Goal: Task Accomplishment & Management: Manage account settings

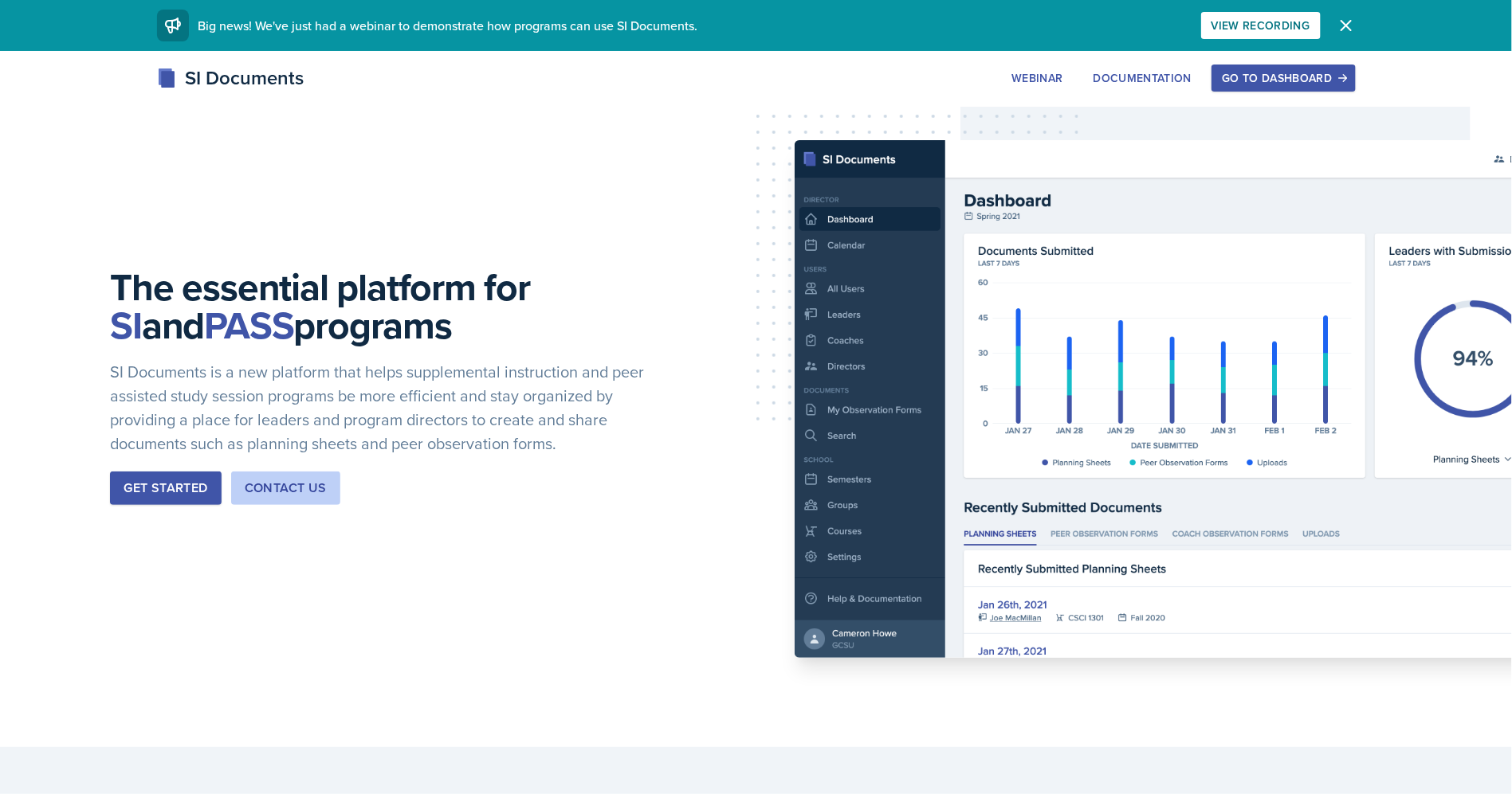
click at [1302, 70] on button "Go to Dashboard" at bounding box center [1282, 78] width 144 height 27
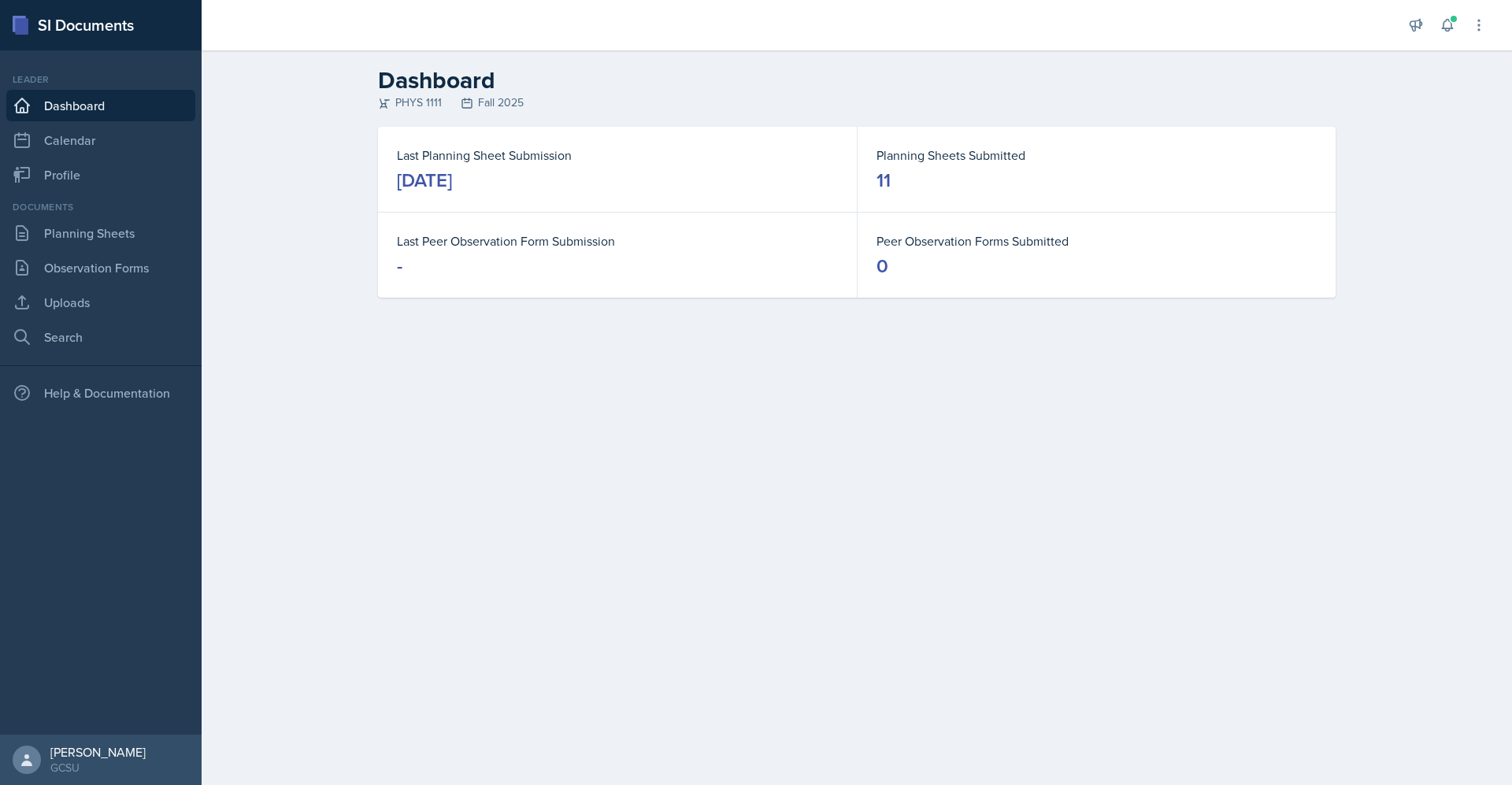
click at [814, 664] on main "Dashboard PHYS 1111 Fall 2025 Last Planning Sheet Submission [DATE] Planning Sh…" at bounding box center [856, 417] width 1311 height 735
click at [452, 176] on div "[DATE]" at bounding box center [424, 180] width 55 height 25
click at [114, 233] on link "Planning Sheets" at bounding box center [100, 233] width 189 height 31
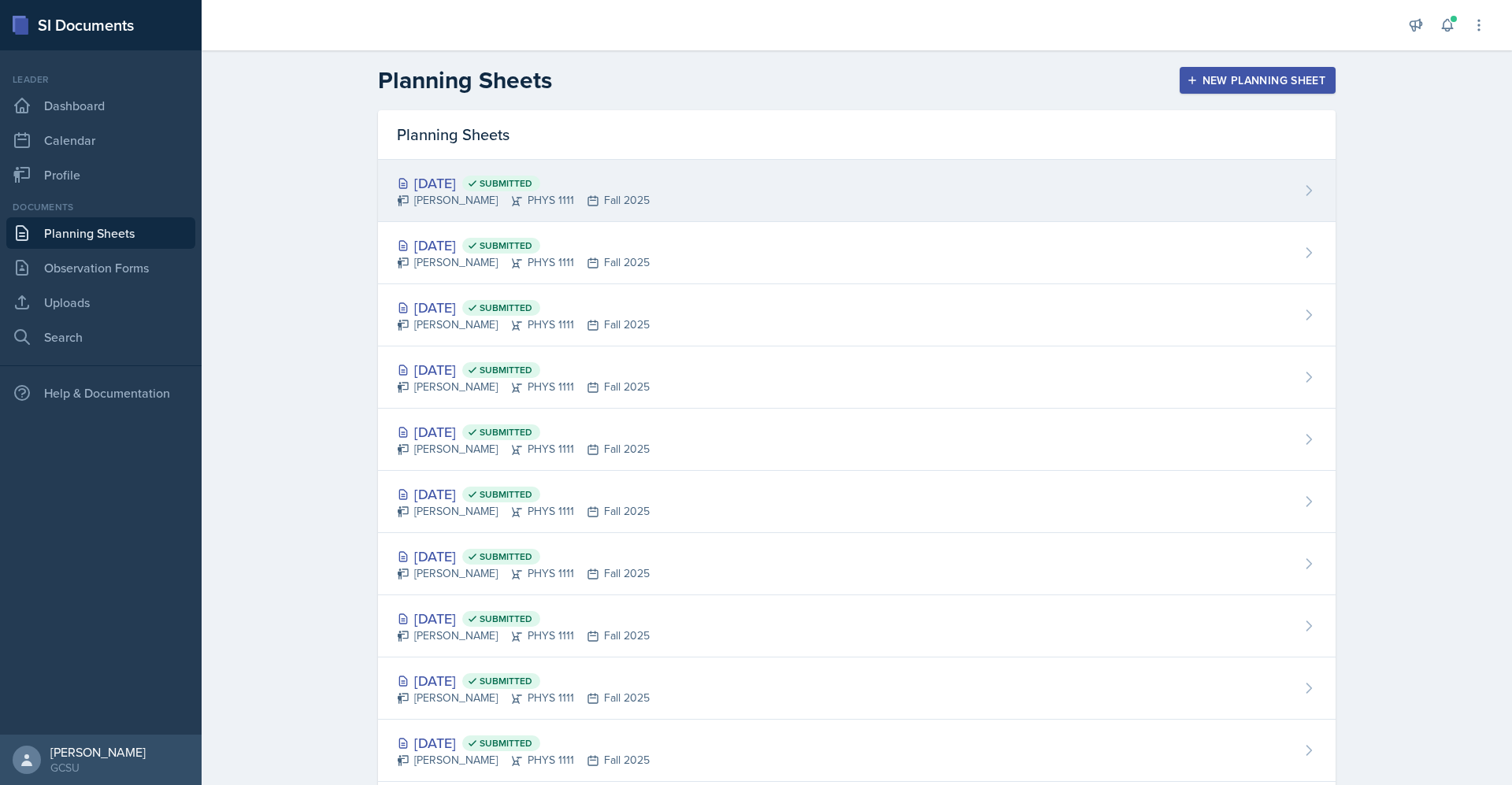
click at [533, 188] on span "Submitted" at bounding box center [506, 184] width 53 height 13
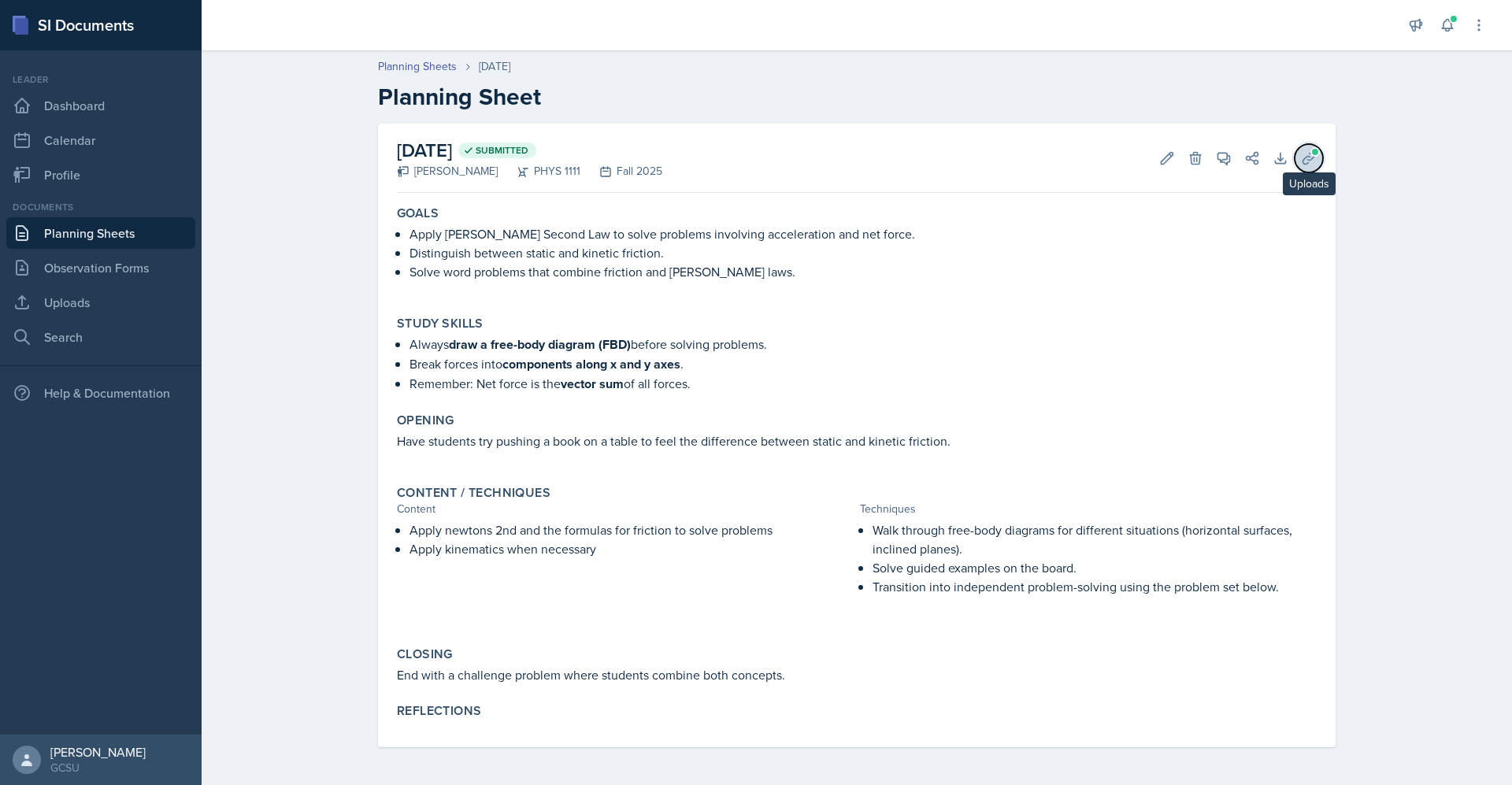
click at [1308, 156] on icon at bounding box center [1308, 158] width 12 height 12
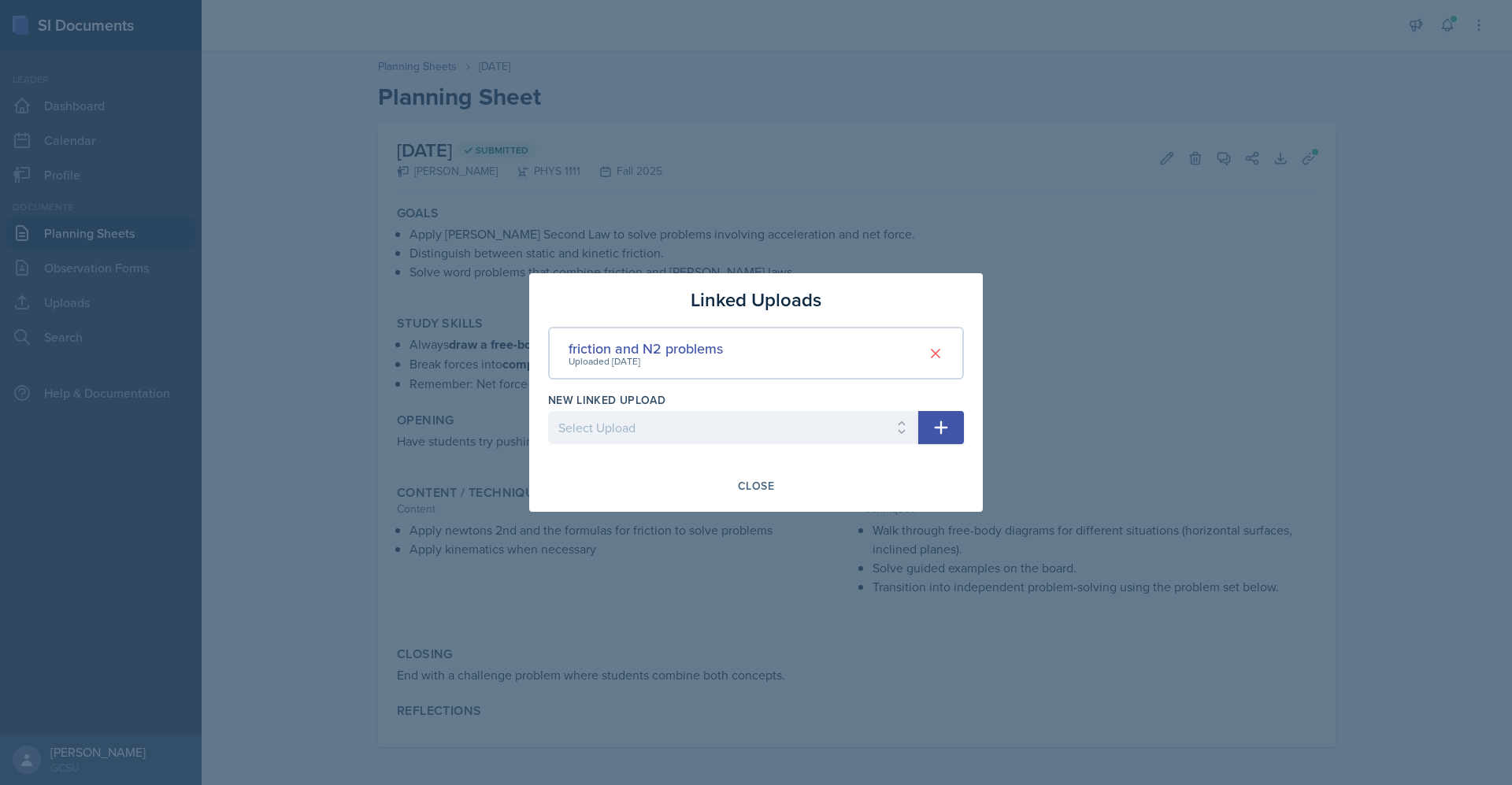
click at [880, 351] on div "friction and N2 problems Uploaded [DATE]" at bounding box center [756, 353] width 416 height 53
click at [748, 475] on button "Close" at bounding box center [756, 486] width 57 height 27
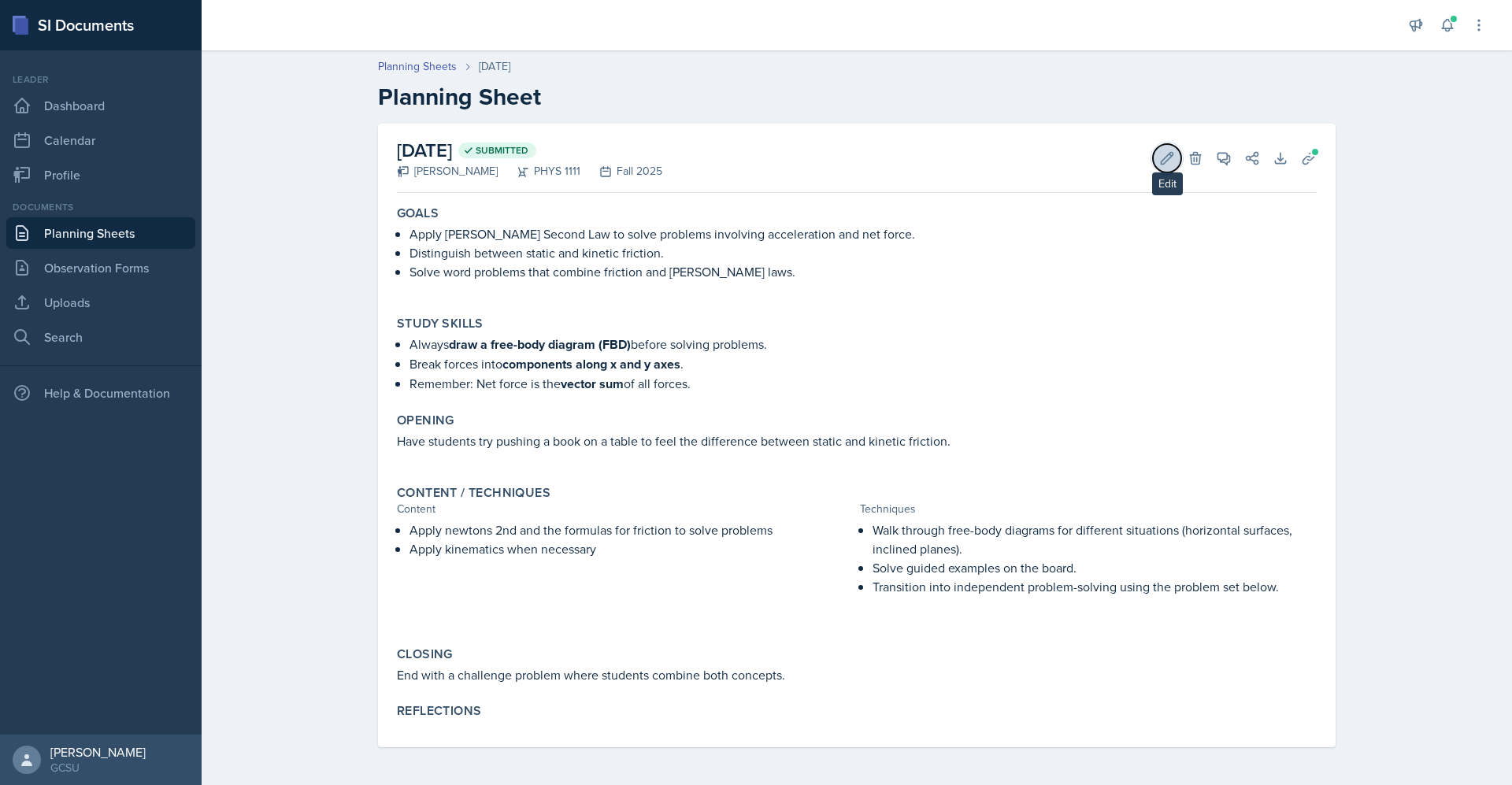
click at [1163, 167] on button "Edit" at bounding box center [1166, 158] width 28 height 28
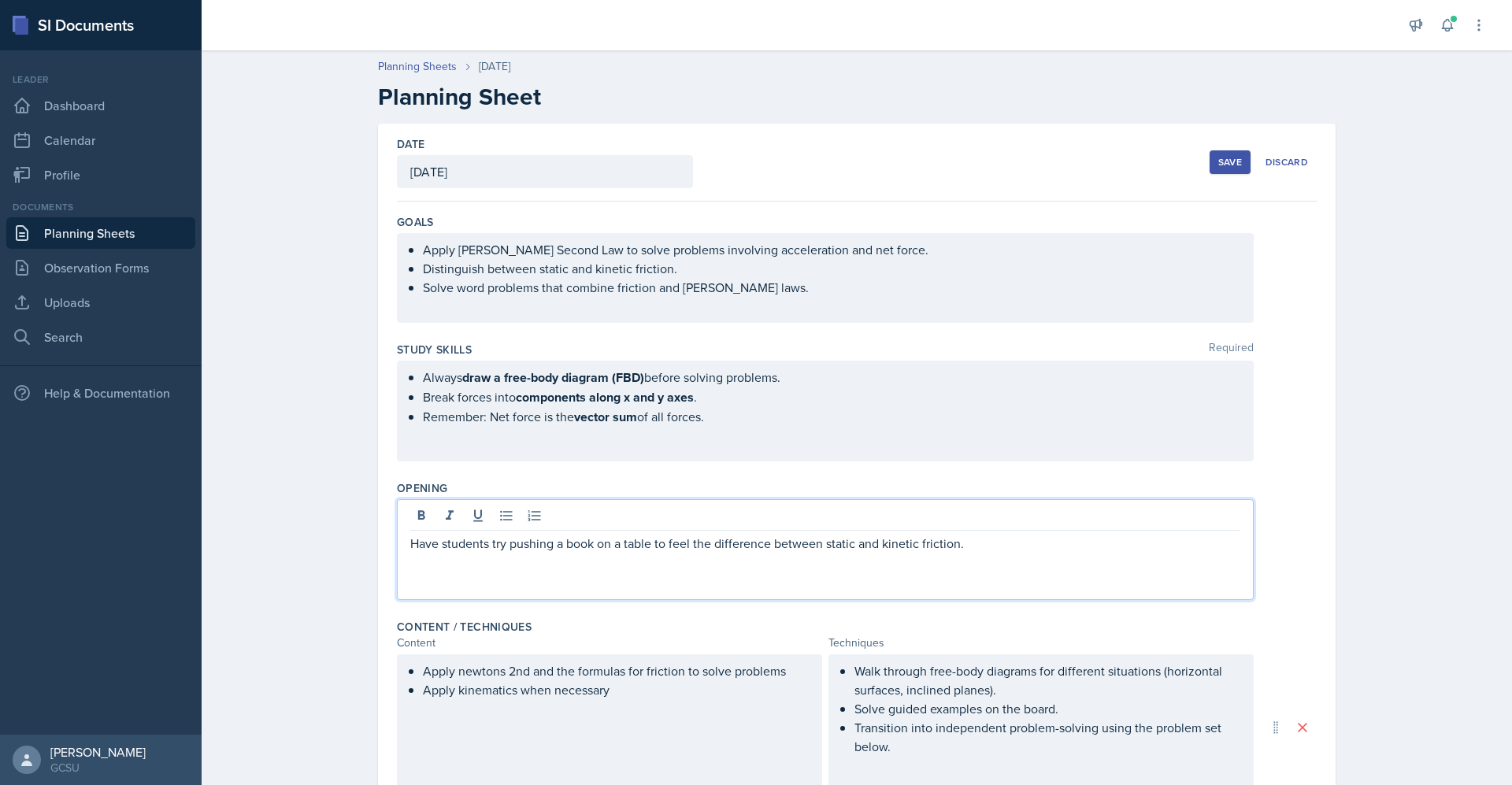
click at [991, 534] on div "Have students try pushing a book on a table to feel the difference between stat…" at bounding box center [825, 553] width 830 height 38
click at [1016, 545] on p "Have students try pushing a book on a table to feel the difference between stat…" at bounding box center [825, 544] width 830 height 19
click at [1069, 548] on p "Have students try pushing a book on a table to feel the difference between stat…" at bounding box center [825, 544] width 830 height 19
click at [1088, 545] on p "Have students try pushing a book on a table to feel the difference between stat…" at bounding box center [825, 544] width 830 height 19
click at [1205, 536] on p "Have students try pushing a book on a table to feel the difference between stat…" at bounding box center [825, 544] width 830 height 19
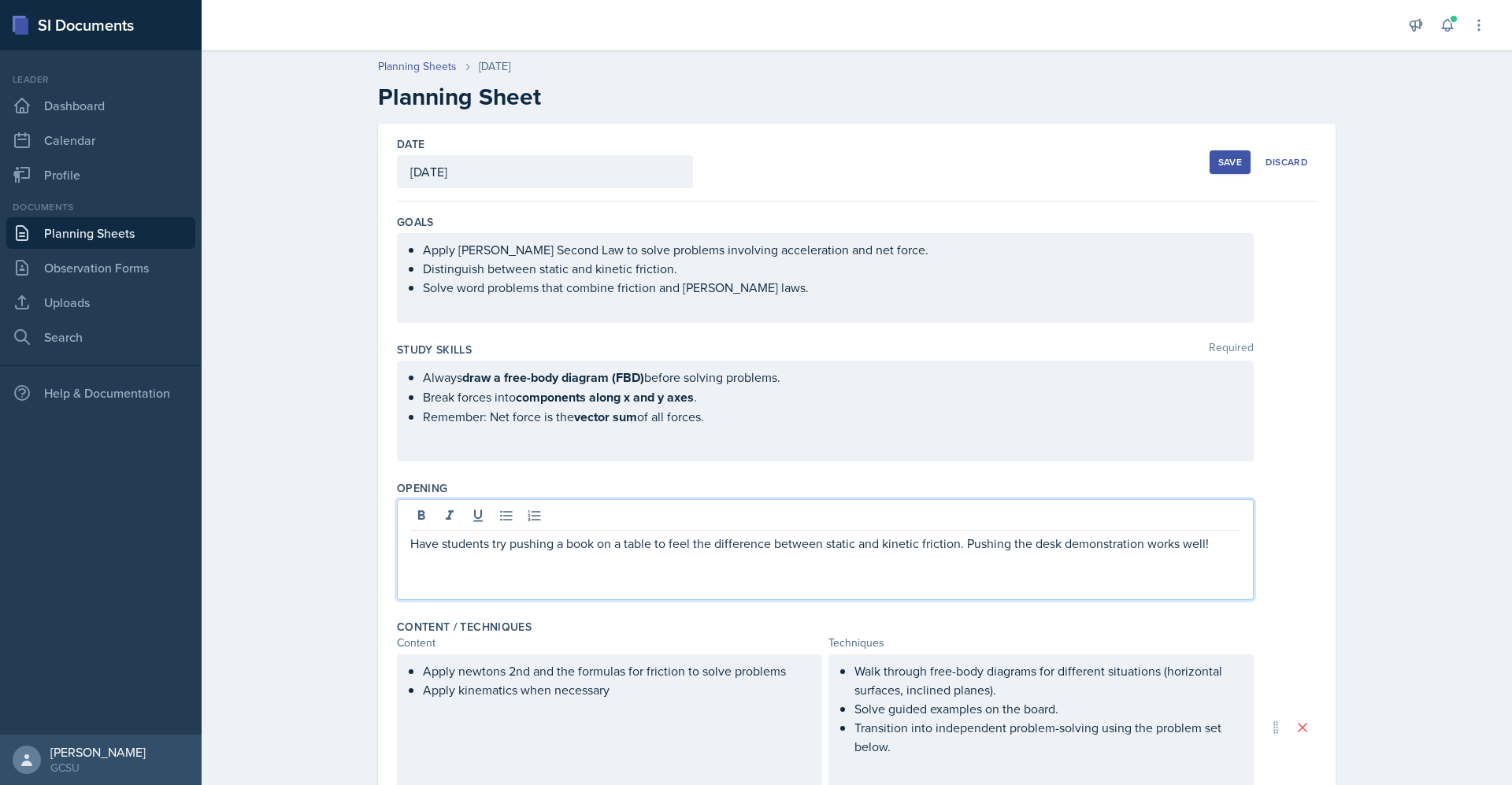
click at [1226, 146] on div "Save Discard" at bounding box center [1263, 162] width 107 height 37
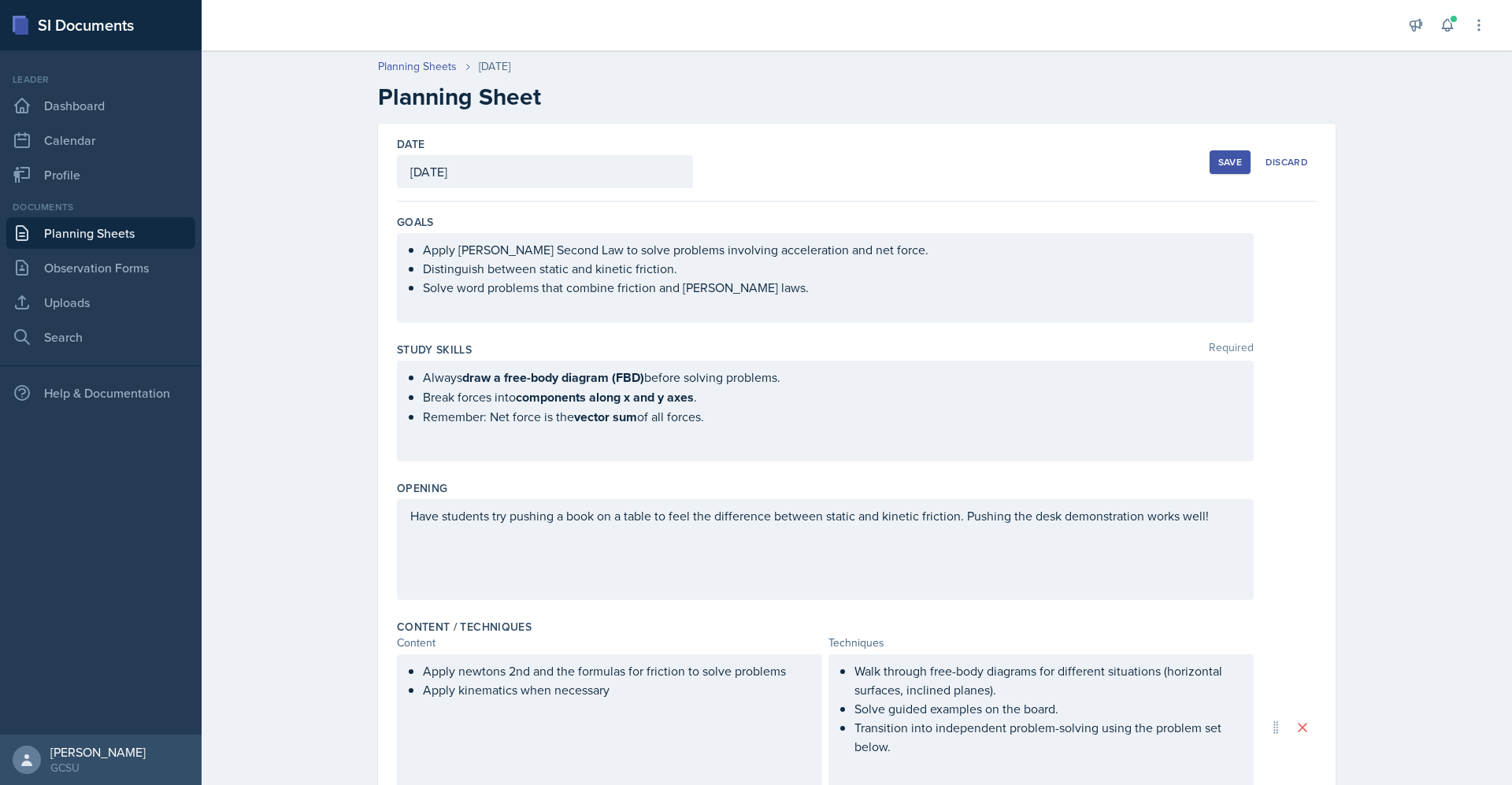
click at [1221, 158] on div "Save" at bounding box center [1230, 162] width 24 height 13
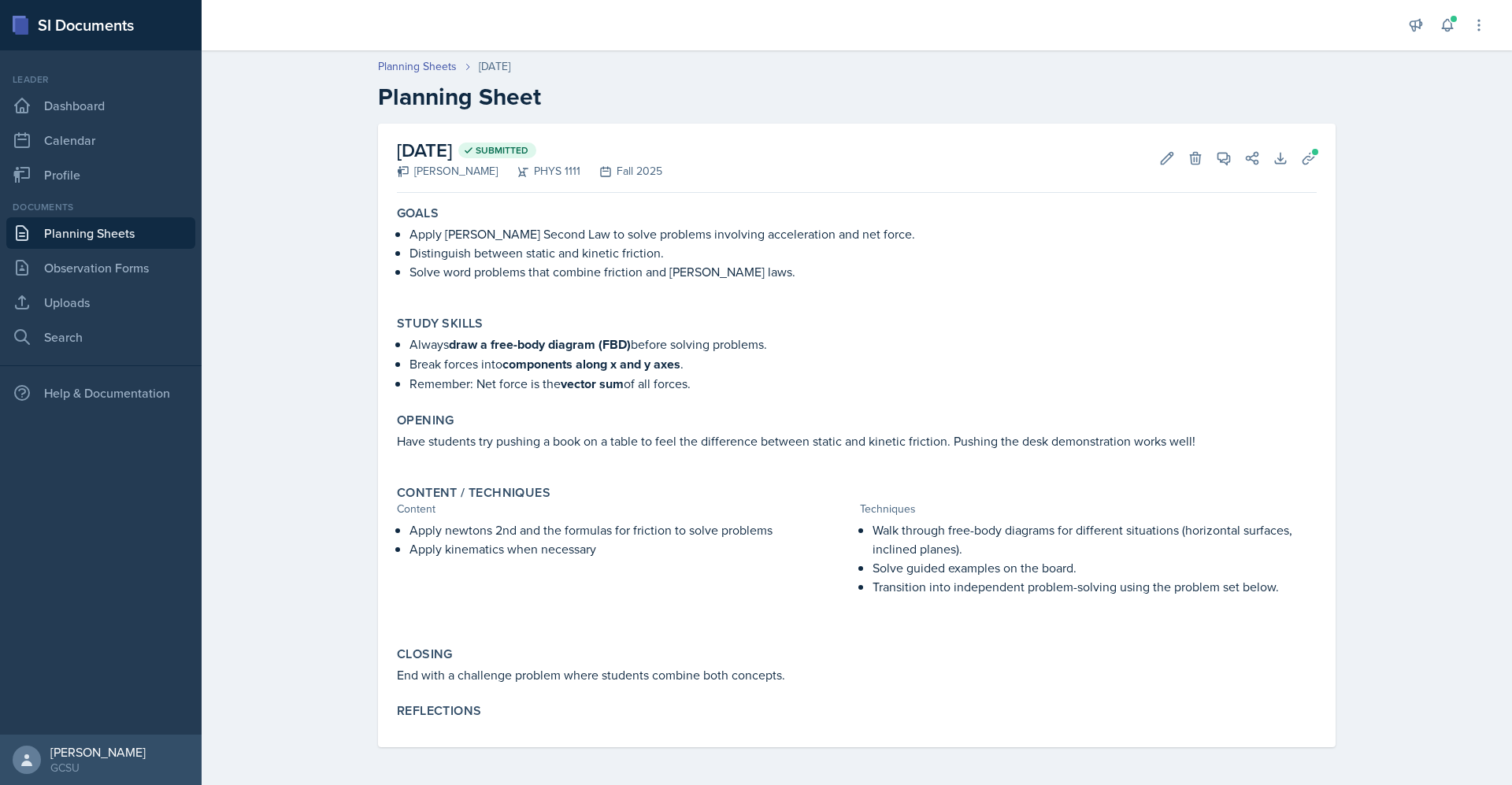
click at [330, 344] on div "Planning Sheets [DATE] Planning Sheet [DATE] Submitted [PERSON_NAME] PHYS 1111 …" at bounding box center [856, 414] width 1311 height 743
